Goal: Transaction & Acquisition: Purchase product/service

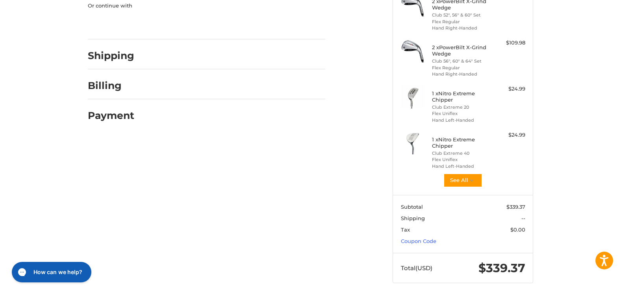
scroll to position [142, 0]
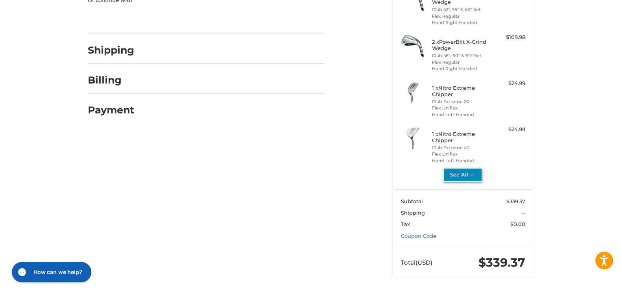
click at [457, 175] on button "See All" at bounding box center [463, 175] width 39 height 14
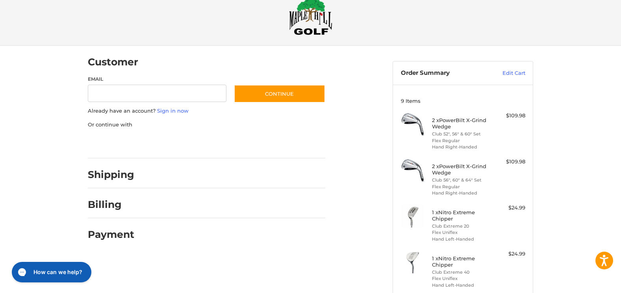
scroll to position [0, 0]
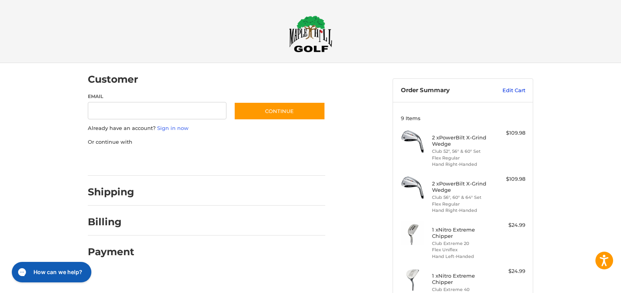
click at [505, 91] on link "Edit Cart" at bounding box center [506, 91] width 40 height 8
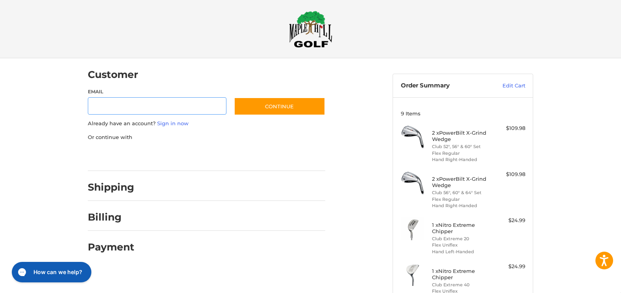
scroll to position [5, 0]
click at [169, 124] on link "Sign in now" at bounding box center [173, 123] width 32 height 6
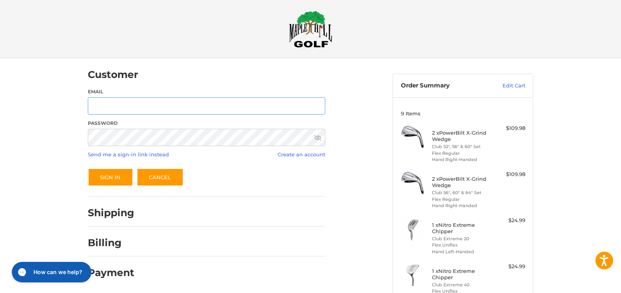
click at [161, 104] on input "Email" at bounding box center [207, 106] width 238 height 18
type input "**********"
click at [88, 168] on button "Sign In" at bounding box center [110, 177] width 45 height 18
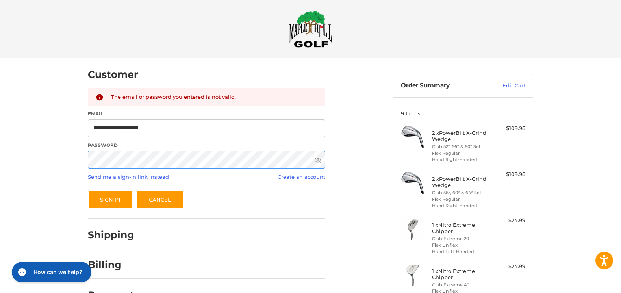
click at [29, 162] on div "**********" at bounding box center [310, 244] width 621 height 372
click at [88, 191] on button "Sign In" at bounding box center [110, 200] width 45 height 18
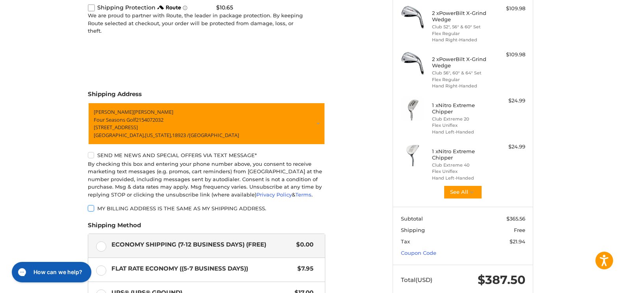
scroll to position [243, 0]
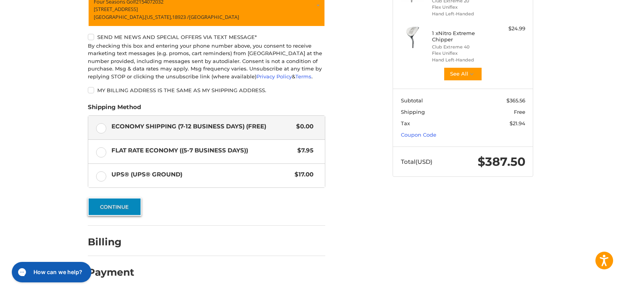
click at [126, 208] on button "Continue" at bounding box center [115, 207] width 54 height 18
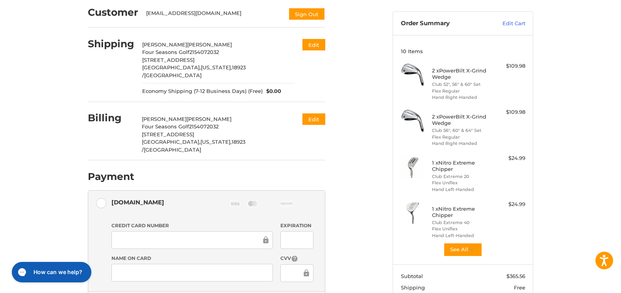
scroll to position [0, 0]
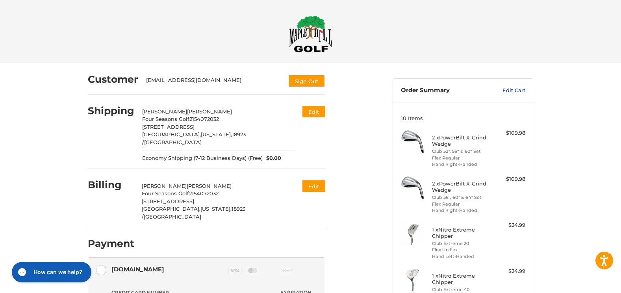
click at [516, 89] on link "Edit Cart" at bounding box center [506, 91] width 40 height 8
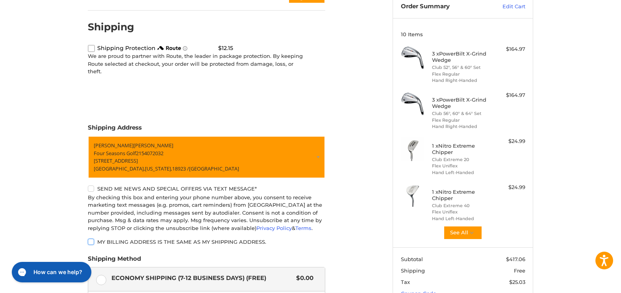
scroll to position [79, 0]
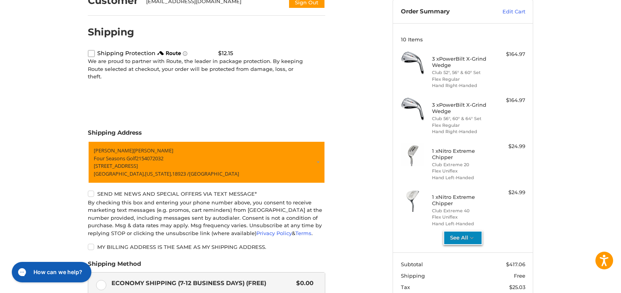
click at [471, 235] on icon "button" at bounding box center [472, 237] width 7 height 7
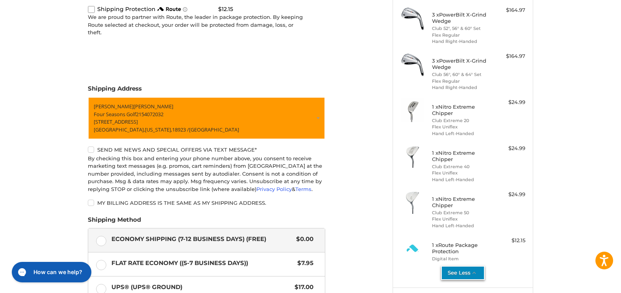
scroll to position [39, 0]
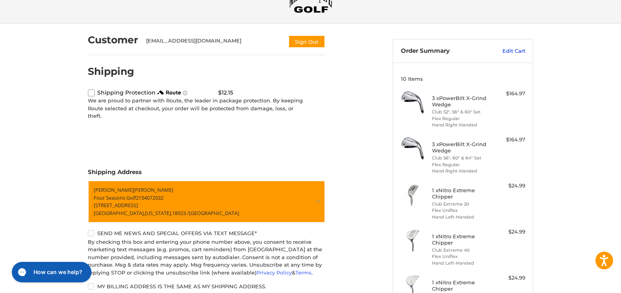
click at [518, 50] on link "Edit Cart" at bounding box center [506, 51] width 40 height 8
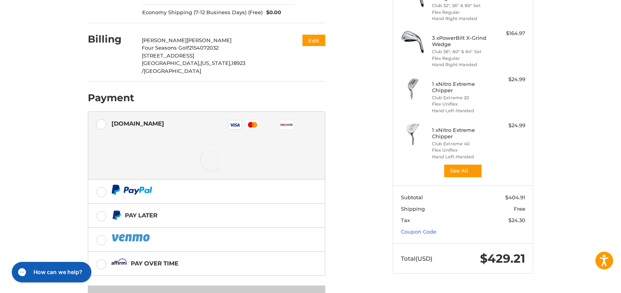
scroll to position [162, 0]
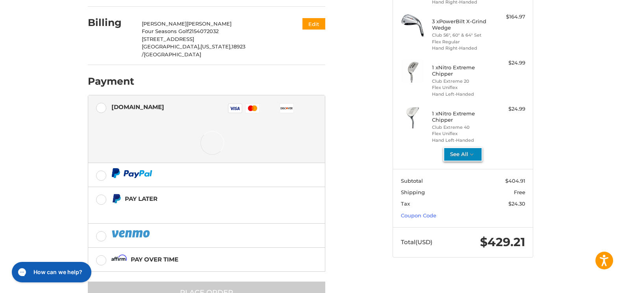
click at [469, 158] on icon "button" at bounding box center [472, 154] width 7 height 7
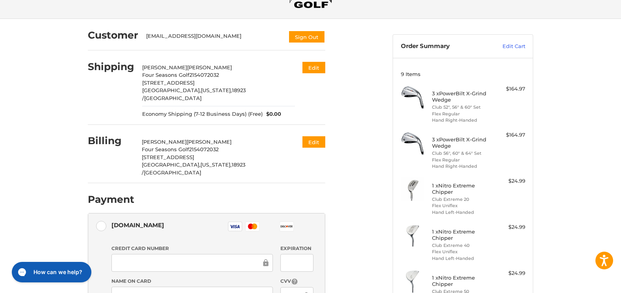
scroll to position [202, 0]
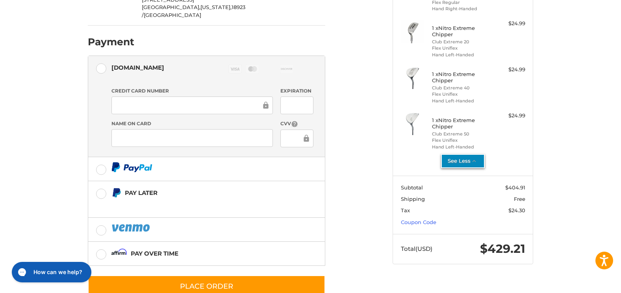
click at [373, 210] on div "Customer paulchung1967@gmail.com Sign Out Shipping Paul Chung Four Seasons Golf…" at bounding box center [234, 84] width 305 height 446
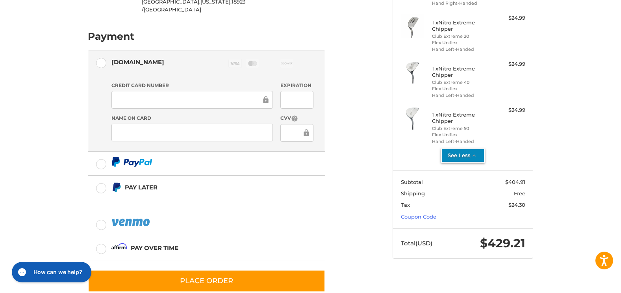
scroll to position [208, 0]
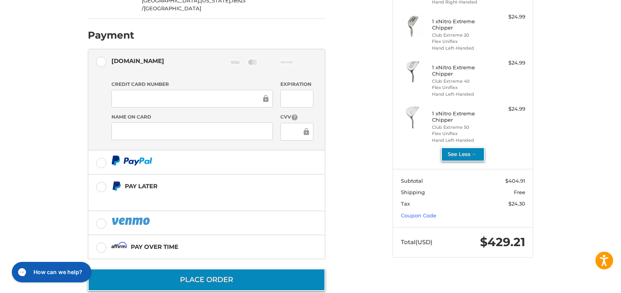
click at [266, 269] on button "Place Order" at bounding box center [207, 280] width 238 height 22
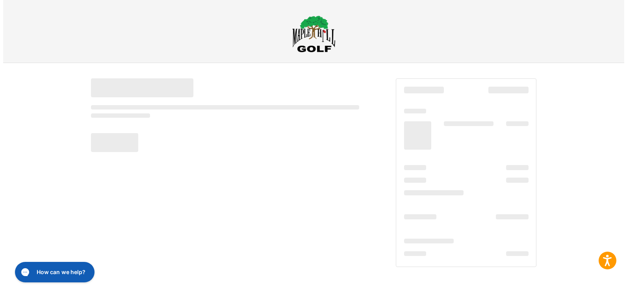
scroll to position [0, 0]
